Goal: Transaction & Acquisition: Download file/media

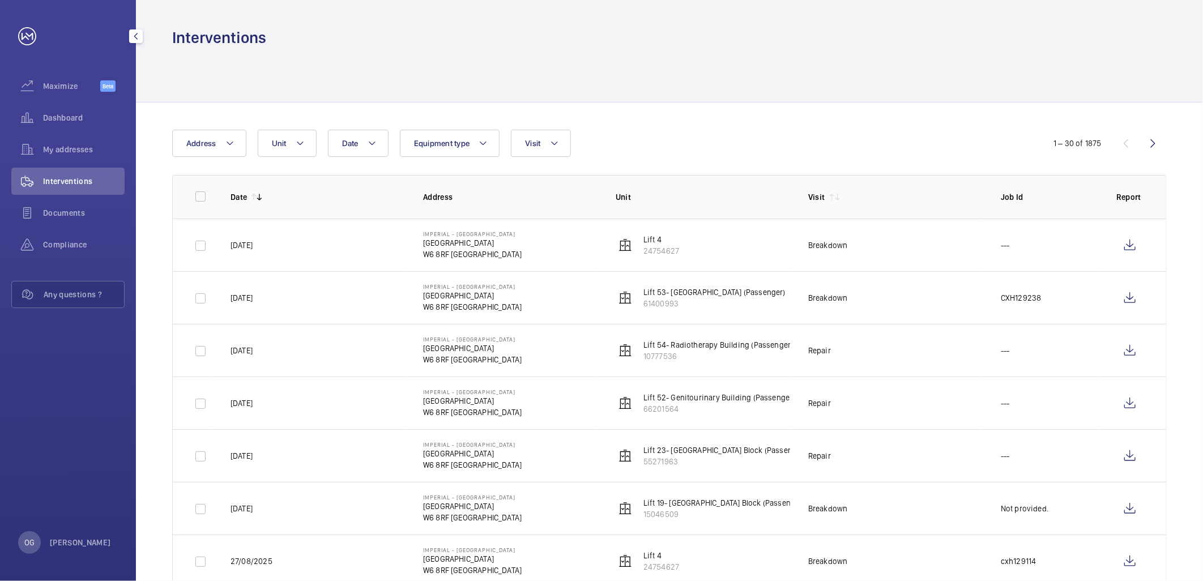
click at [92, 182] on span "Interventions" at bounding box center [84, 181] width 82 height 11
click at [92, 180] on span "Interventions" at bounding box center [84, 181] width 82 height 11
click at [1133, 296] on wm-front-icon-button at bounding box center [1129, 297] width 27 height 27
